Goal: Navigation & Orientation: Find specific page/section

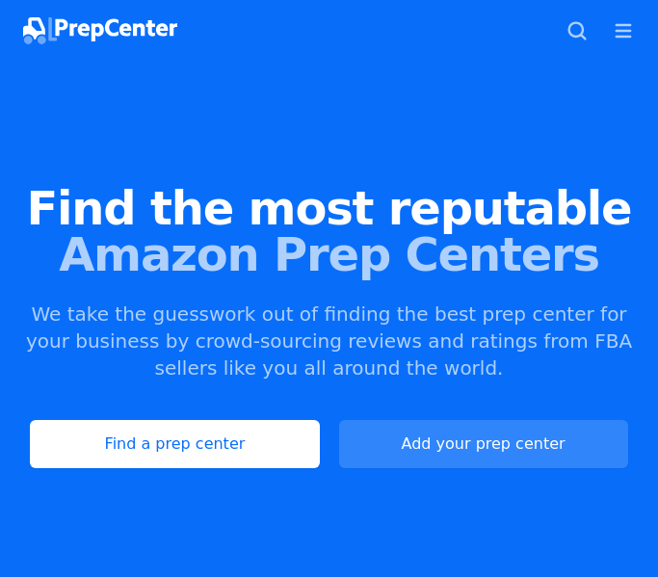
click at [205, 452] on link "Find a prep center" at bounding box center [174, 444] width 289 height 48
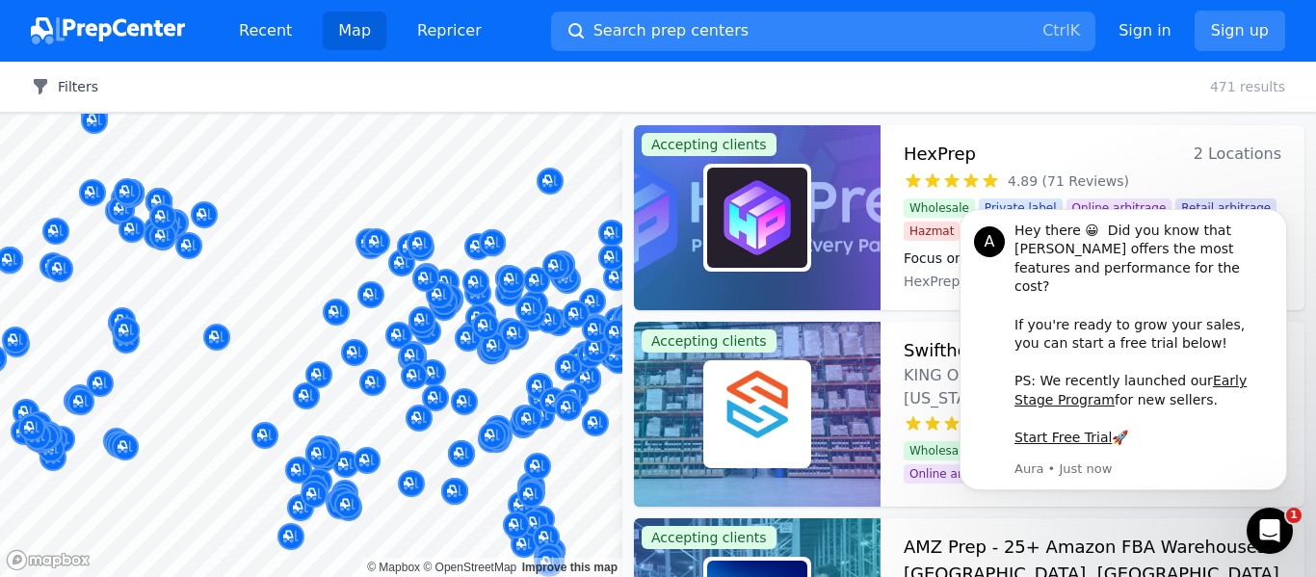
click at [79, 85] on button "Filters" at bounding box center [64, 86] width 67 height 19
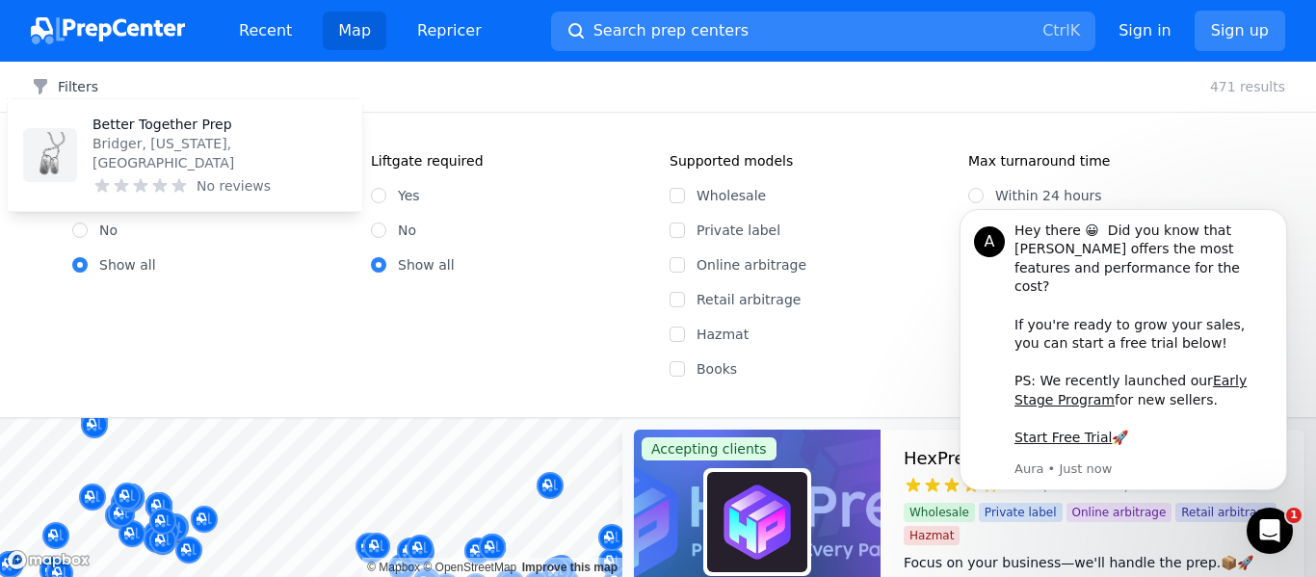
click at [84, 195] on div "Better Together Prep Bridger, [US_STATE], [GEOGRAPHIC_DATA] No reviews" at bounding box center [184, 155] width 339 height 96
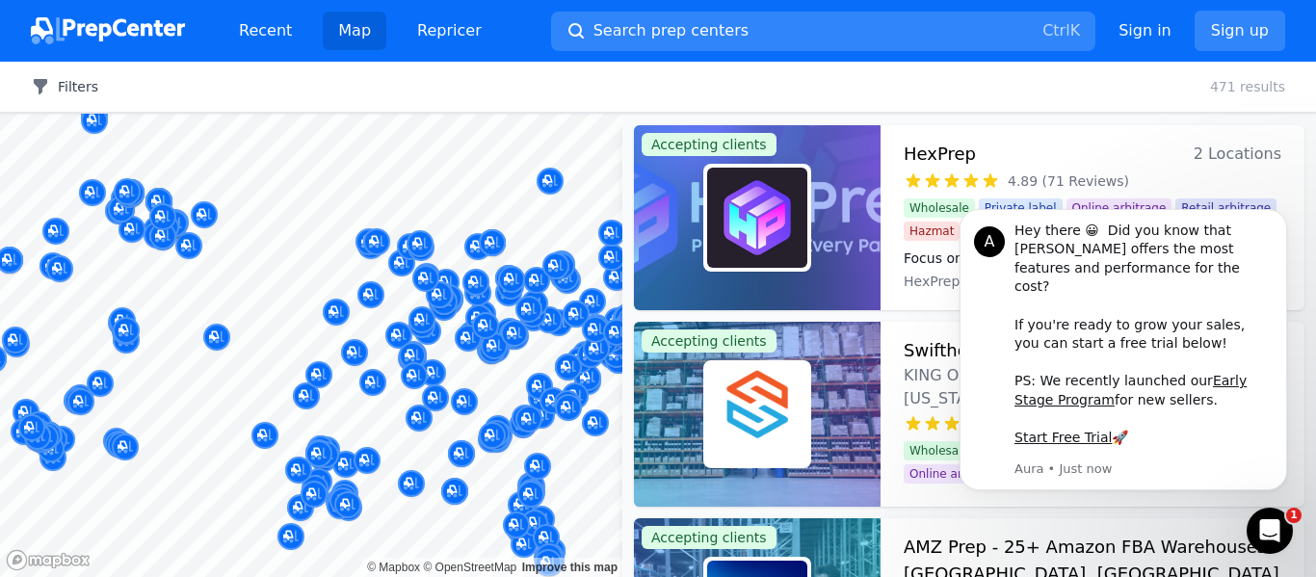
click at [73, 88] on button "Filters" at bounding box center [64, 86] width 67 height 19
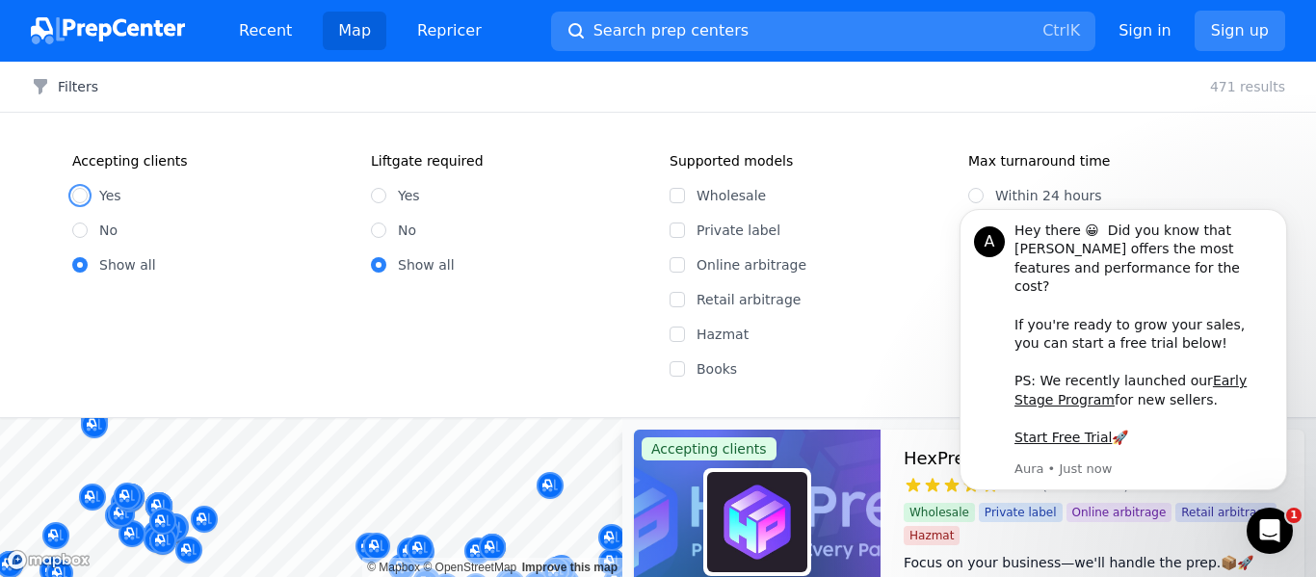
click at [78, 195] on input "Yes" at bounding box center [79, 195] width 15 height 15
radio input "true"
click at [657, 266] on input "Online arbitrage" at bounding box center [677, 264] width 15 height 15
checkbox input "true"
click at [657, 299] on input "Retail arbitrage" at bounding box center [677, 299] width 15 height 15
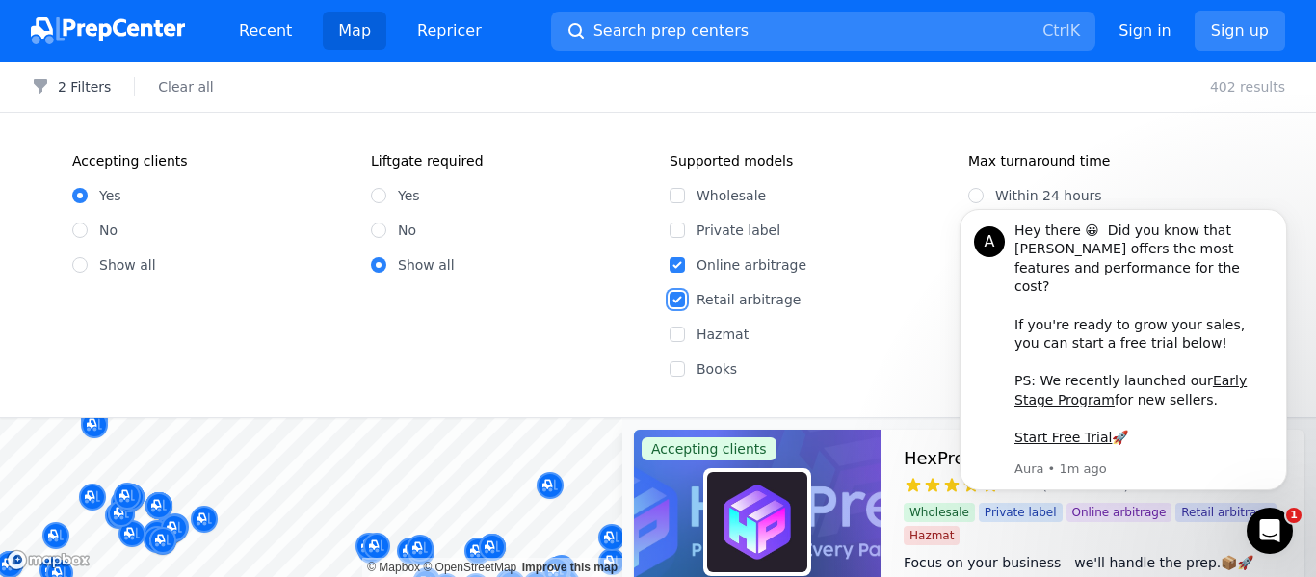
checkbox input "true"
